Goal: Answer question/provide support: Share knowledge or assist other users

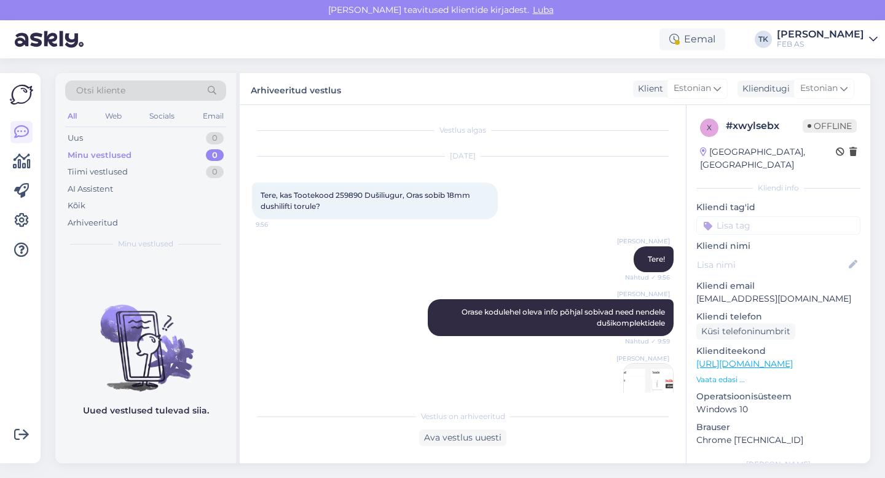
scroll to position [2791, 0]
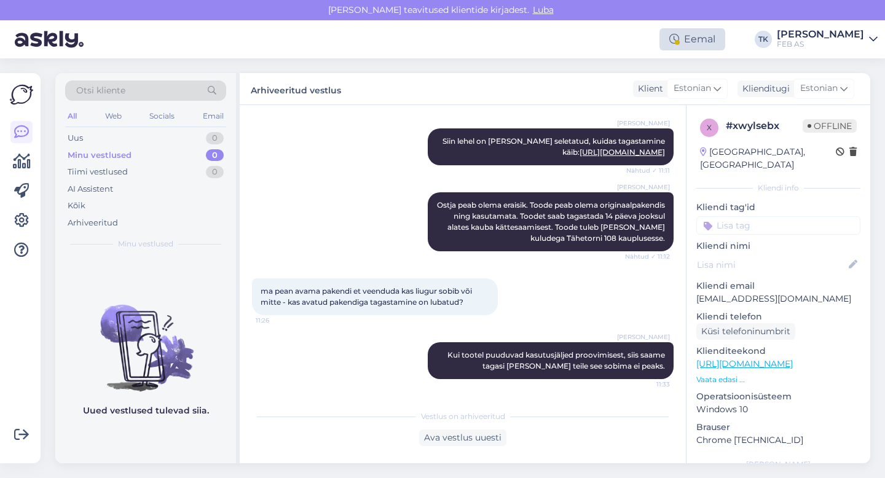
click at [724, 31] on div "Eemal" at bounding box center [693, 39] width 66 height 22
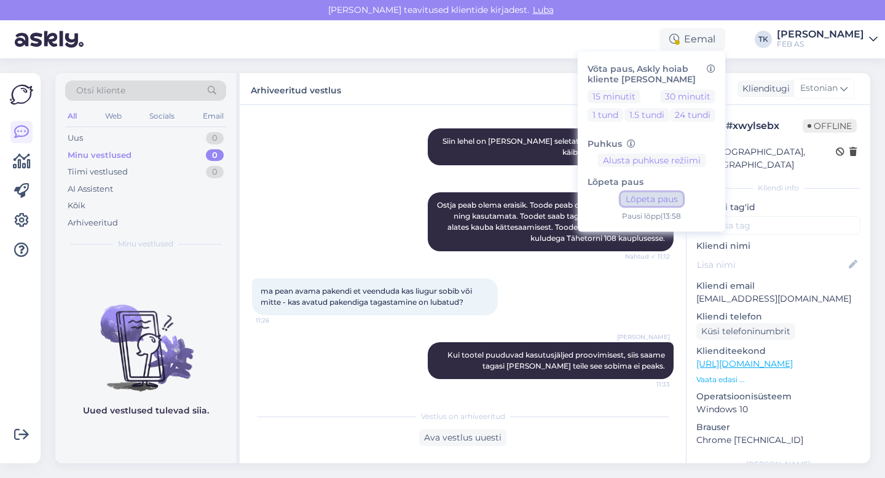
click at [660, 194] on button "Lõpeta paus" at bounding box center [652, 199] width 62 height 14
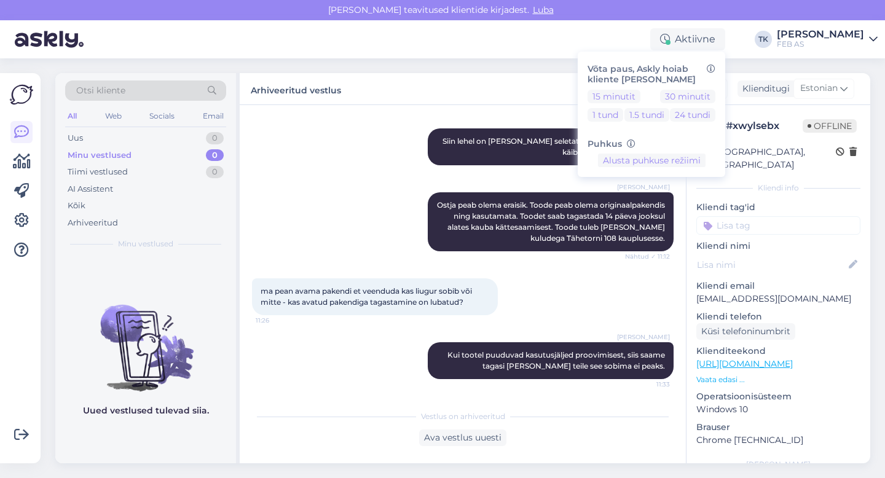
click at [497, 46] on div "Aktiivne Võta paus, Askly hoiab kliente [PERSON_NAME] 15 minutit 30 minutit 1 t…" at bounding box center [442, 39] width 885 height 38
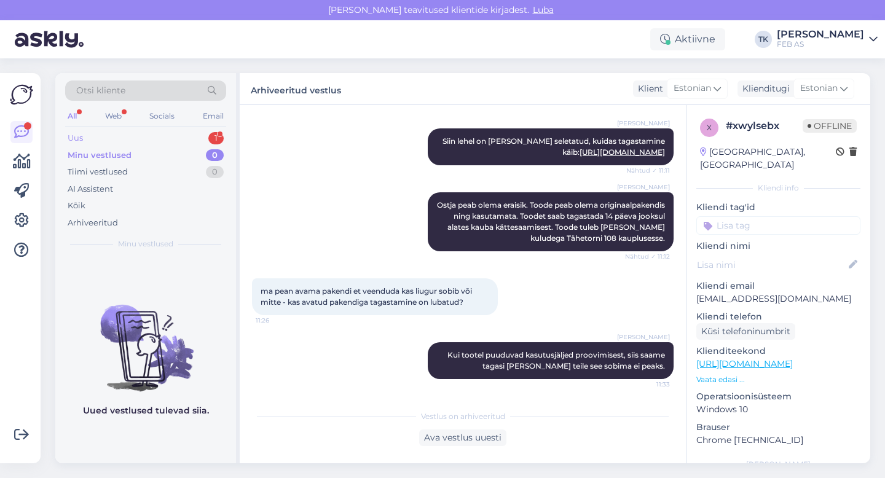
click at [155, 132] on div "Uus 1" at bounding box center [145, 138] width 161 height 17
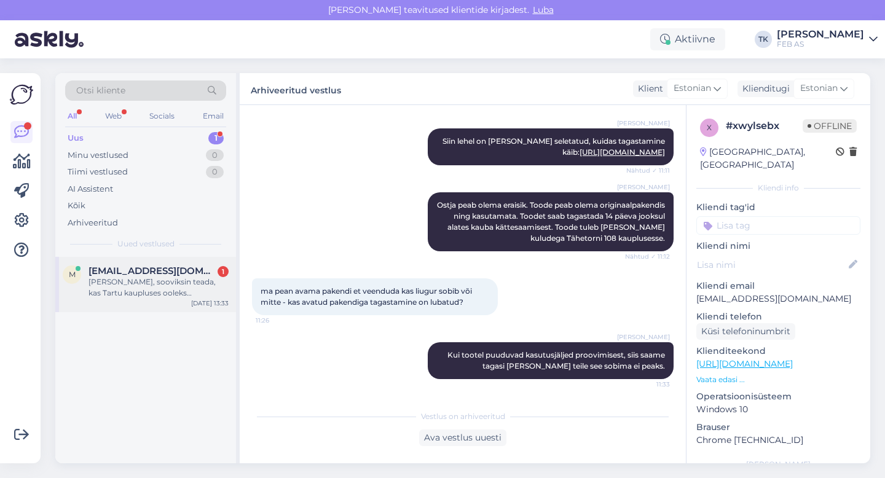
click at [175, 290] on div "[PERSON_NAME], sooviksin teada, kas Tartu kaupluses ooleks [PERSON_NAME] Grohe …" at bounding box center [159, 288] width 140 height 22
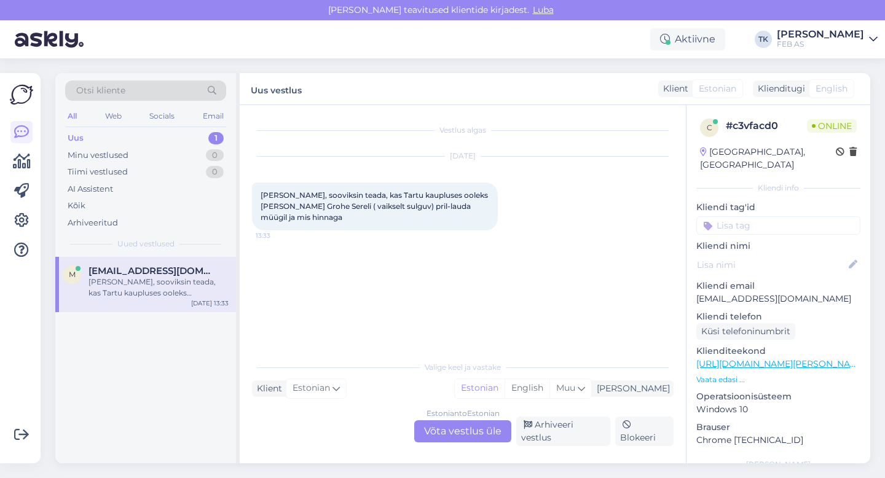
scroll to position [0, 0]
click at [447, 433] on div "Estonian to Estonian Võta vestlus üle" at bounding box center [462, 431] width 97 height 22
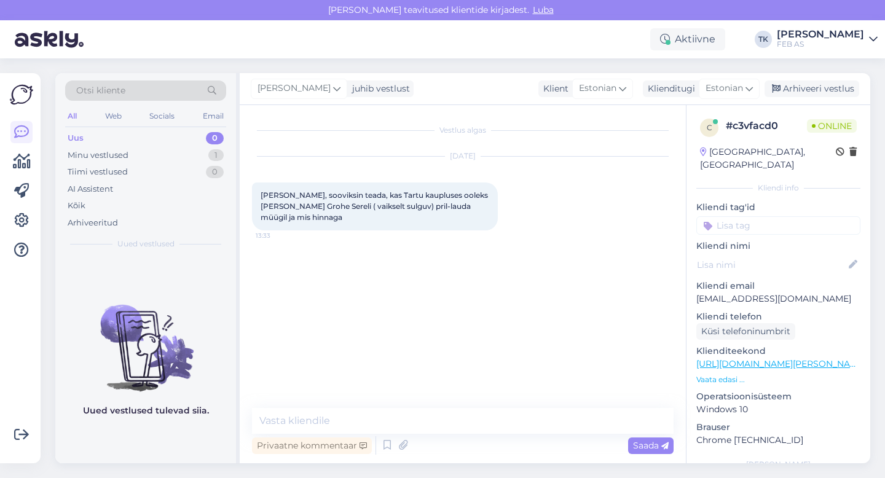
click at [395, 404] on div "Vestlus algas [DATE] Tere, sooviksin teada, kas Tartu kaupluses ooleks [PERSON_…" at bounding box center [463, 284] width 446 height 358
click at [388, 415] on textarea at bounding box center [463, 421] width 422 height 26
type textarea "Tere! Uurin kohe"
drag, startPoint x: 261, startPoint y: 206, endPoint x: 305, endPoint y: 207, distance: 44.9
click at [305, 207] on span "[PERSON_NAME], sooviksin teada, kas Tartu kaupluses ooleks [PERSON_NAME] Grohe …" at bounding box center [375, 206] width 229 height 31
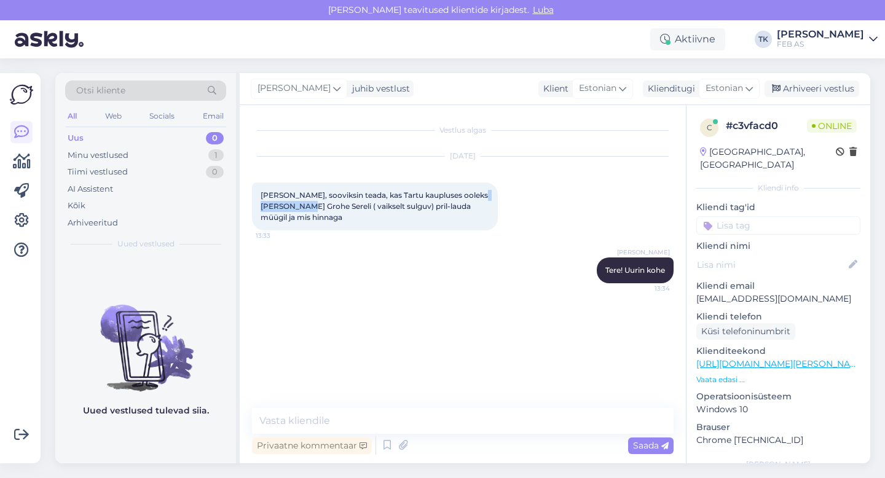
copy span "Grohe Sereli"
click at [549, 185] on div "[DATE] Tere, sooviksin teada, kas Tartu kaupluses ooleks [PERSON_NAME] Grohe Se…" at bounding box center [463, 193] width 422 height 101
click at [139, 93] on div "Otsi kliente" at bounding box center [145, 91] width 161 height 20
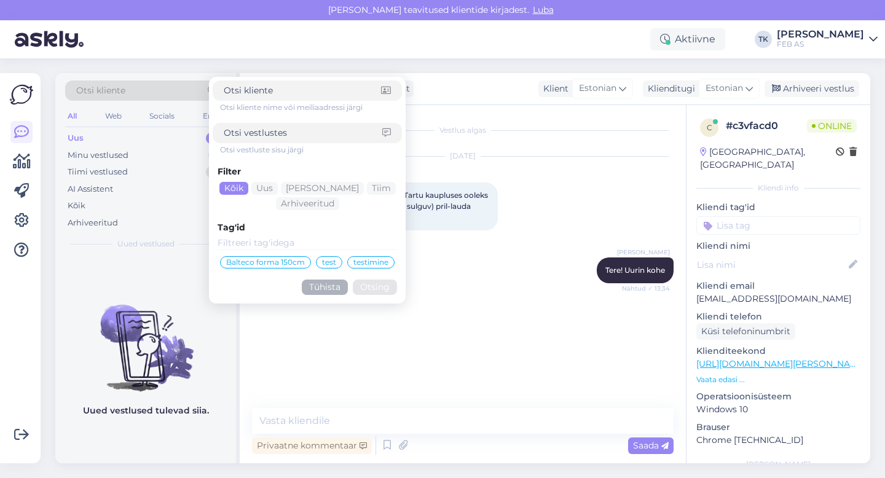
click at [263, 135] on input at bounding box center [303, 133] width 159 height 13
type input "serel"
click at [372, 291] on button "Otsing" at bounding box center [375, 287] width 44 height 15
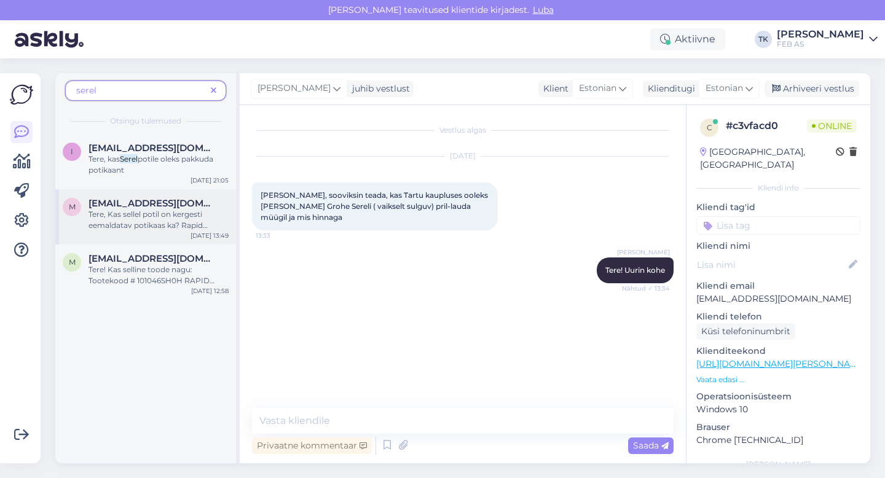
click at [162, 216] on span "Tere, Kas sellel potil on kergesti eemaldatav potikaas ka? Rapid [PERSON_NAME] +" at bounding box center [148, 231] width 119 height 42
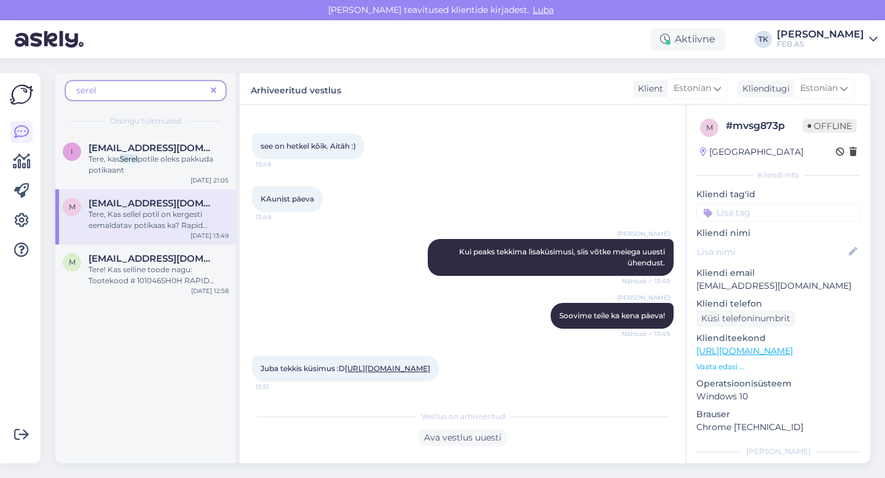
scroll to position [1207, 0]
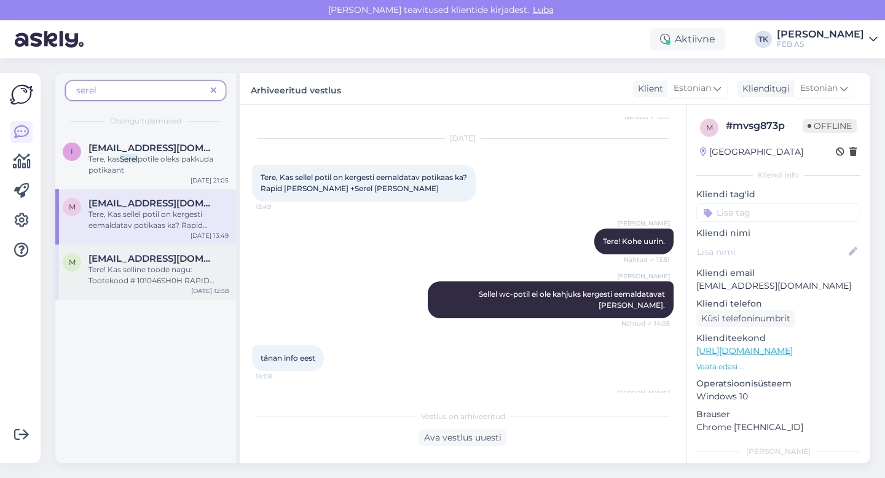
click at [143, 272] on span "Tere! Kas selline toode nagu: Tootekood # 101046SH0H RAPID [PERSON_NAME] +" at bounding box center [152, 286] width 126 height 42
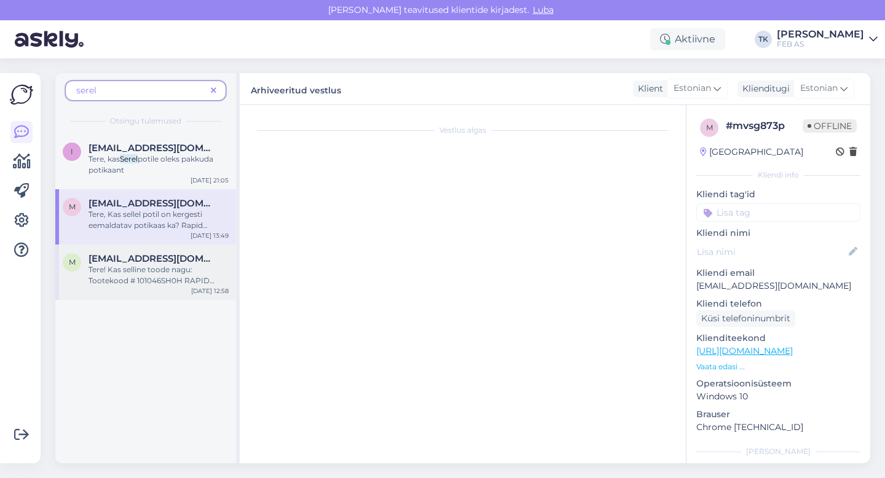
scroll to position [26, 0]
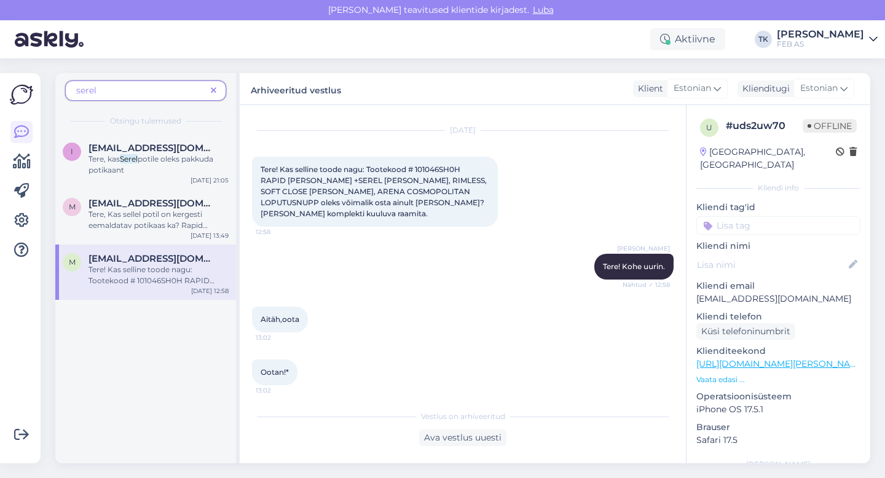
click at [441, 168] on span "Tere! Kas selline toode nagu: Tootekood # 101046SH0H RAPID [PERSON_NAME] +SEREL…" at bounding box center [375, 191] width 228 height 53
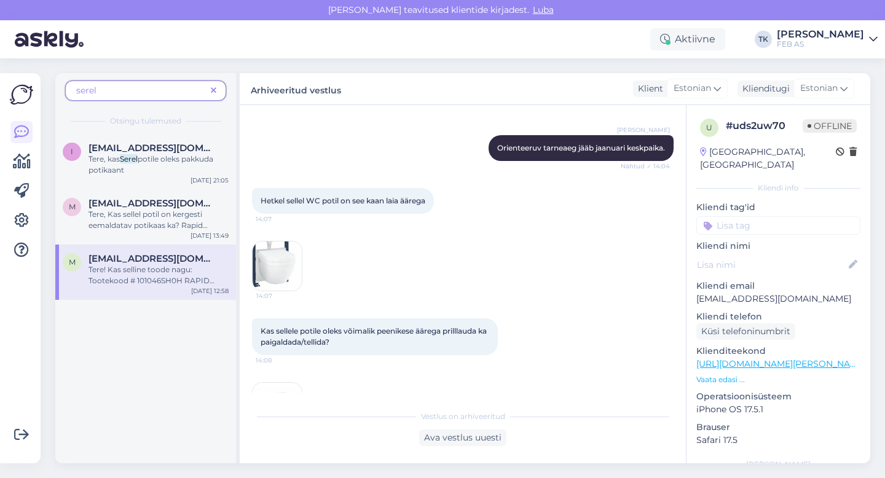
scroll to position [0, 0]
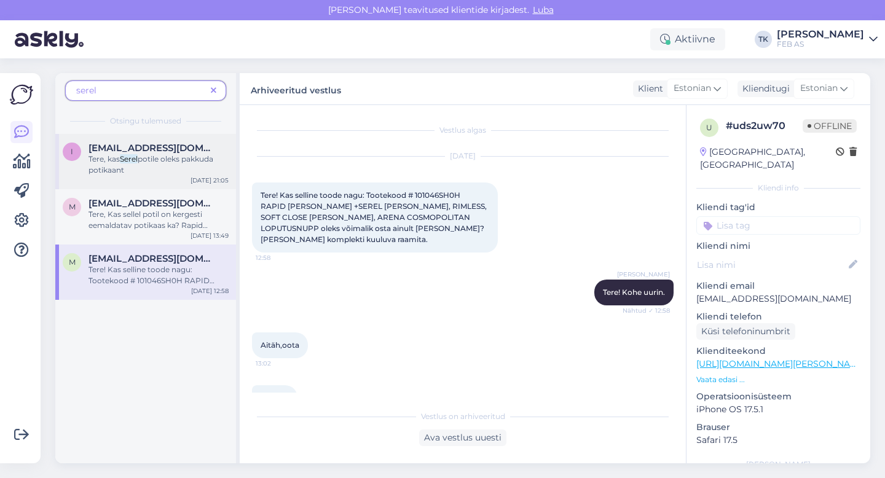
click at [145, 168] on div "Tere, kas Serel potile oleks pakkuda potikaant" at bounding box center [159, 165] width 140 height 22
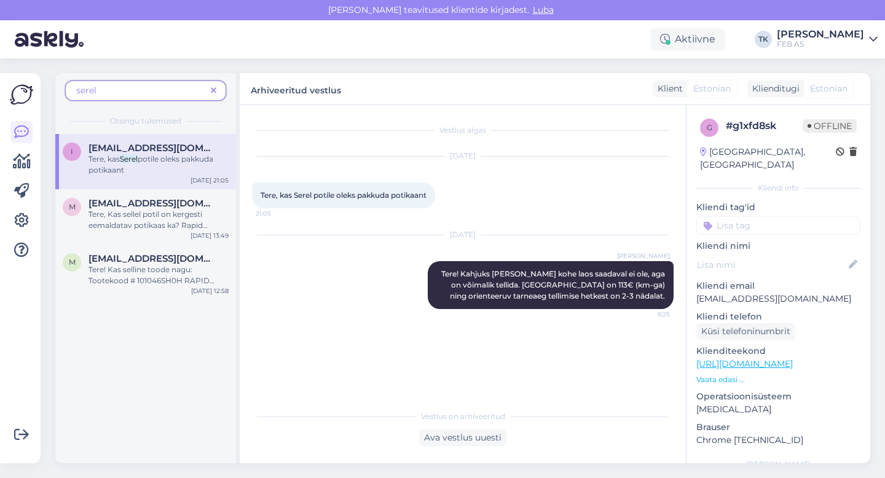
click at [211, 92] on icon at bounding box center [214, 91] width 6 height 9
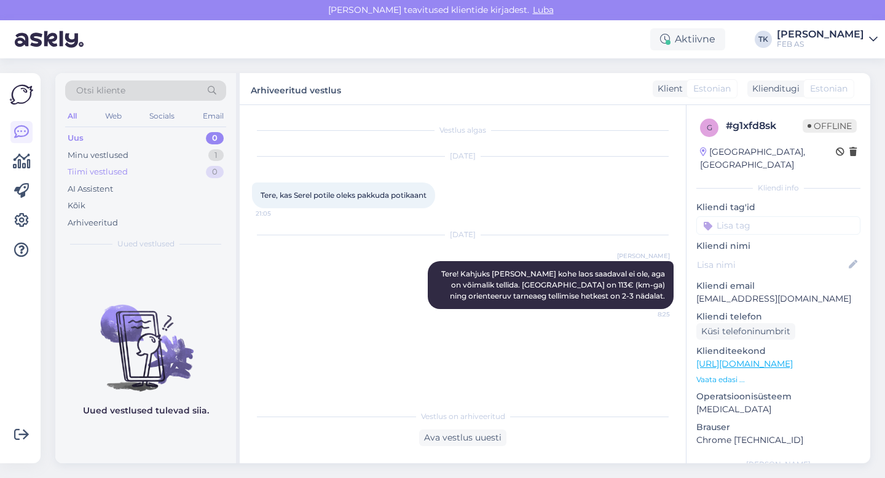
click at [146, 164] on div "Tiimi vestlused 0" at bounding box center [145, 172] width 161 height 17
click at [140, 155] on div "Minu vestlused 1" at bounding box center [145, 155] width 161 height 17
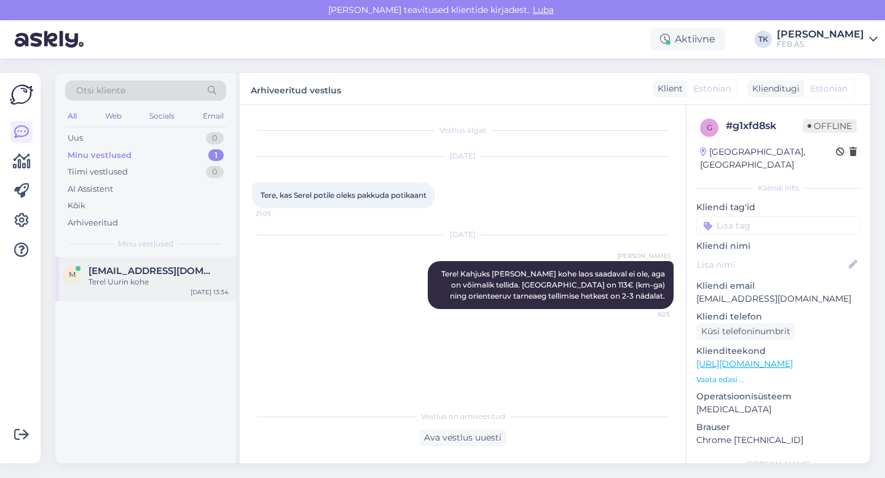
click at [159, 272] on span "[EMAIL_ADDRESS][DOMAIN_NAME]" at bounding box center [153, 271] width 128 height 11
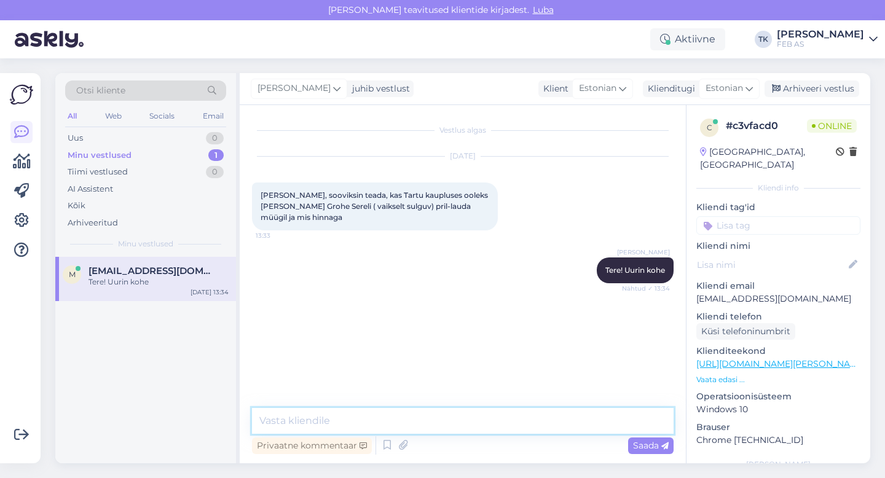
click at [403, 419] on textarea at bounding box center [463, 421] width 422 height 26
type textarea "K"
paste textarea "102032SH00"
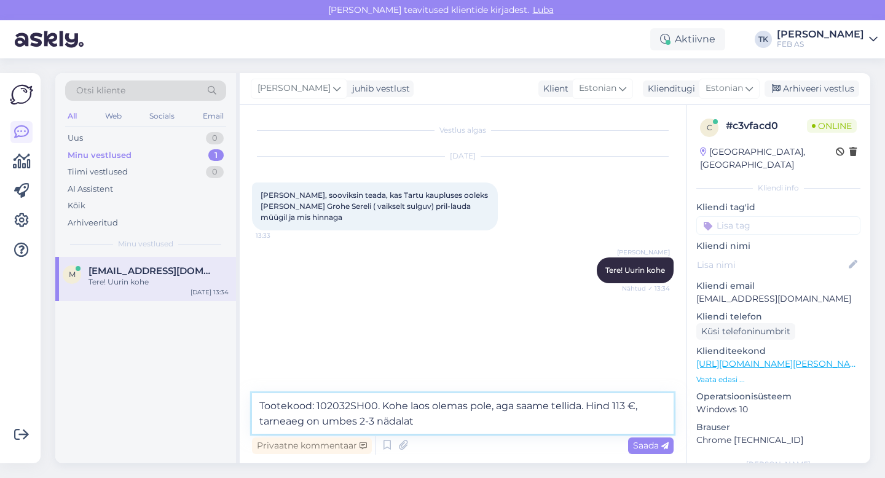
type textarea "Tootekood: 102032SH00. Kohe laos olemas pole, aga saame tellida. Hind 113 €, ta…"
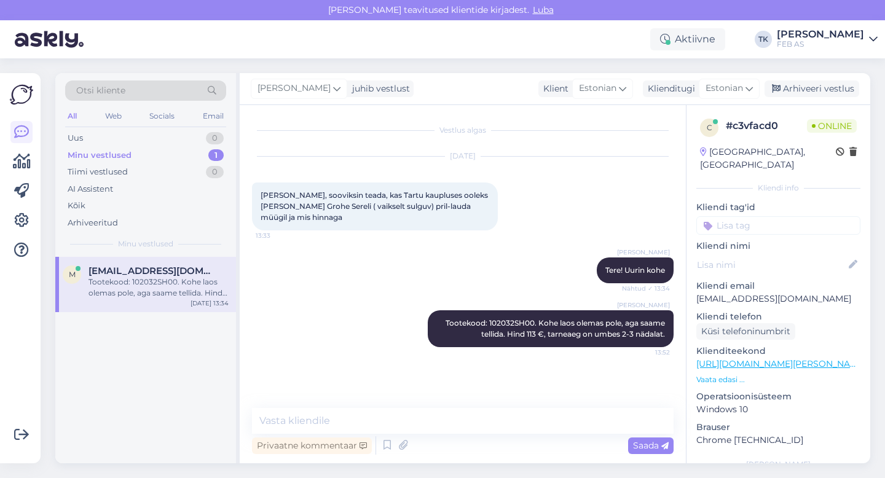
click at [296, 319] on div "Triinu [PERSON_NAME] Tootekood: 102032SH00. Kohe laos olemas pole, aga saame te…" at bounding box center [463, 329] width 422 height 64
